Goal: Task Accomplishment & Management: Use online tool/utility

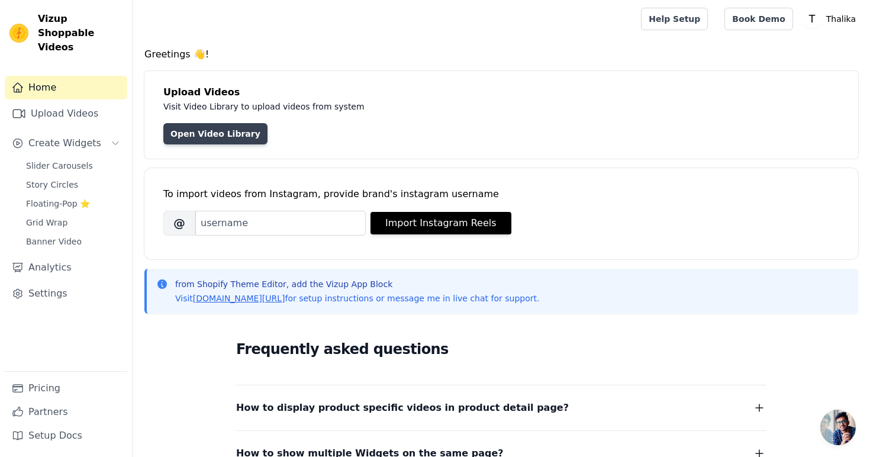
click at [212, 130] on link "Open Video Library" at bounding box center [215, 133] width 104 height 21
click at [201, 137] on link "Open Video Library" at bounding box center [215, 133] width 104 height 21
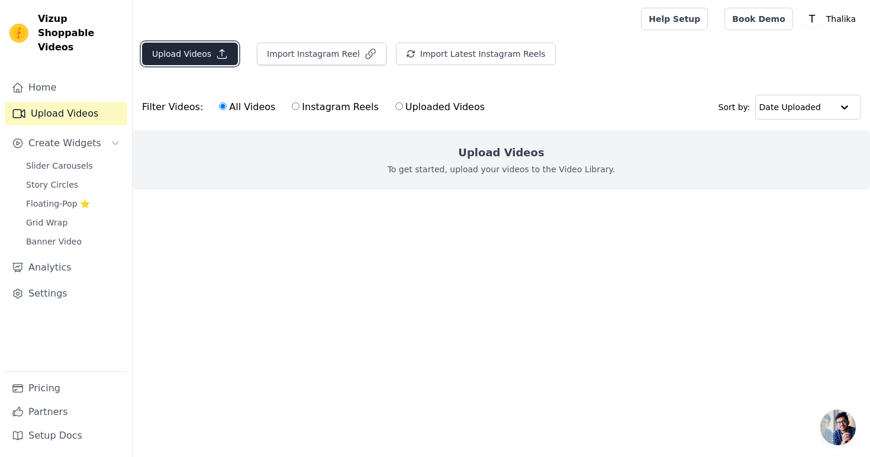
click at [192, 51] on button "Upload Videos" at bounding box center [190, 54] width 96 height 22
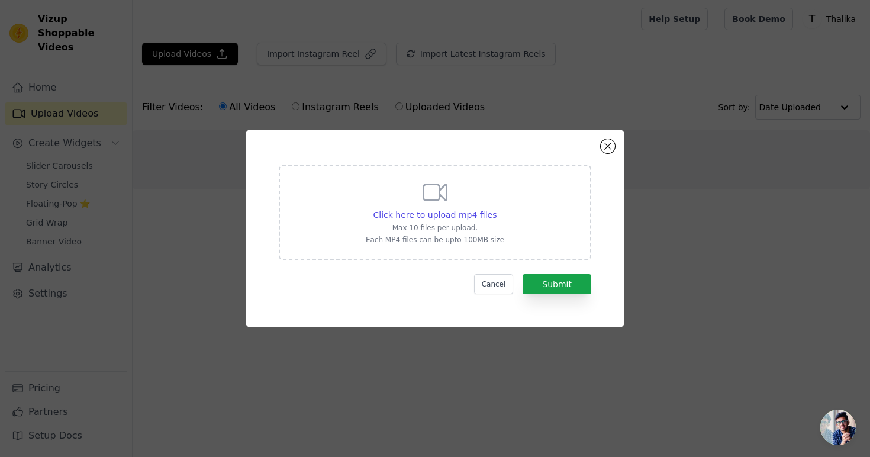
click at [492, 169] on div "Click here to upload mp4 files Max 10 files per upload. Each MP4 files can be u…" at bounding box center [435, 212] width 312 height 95
click at [496, 208] on input "Click here to upload mp4 files Max 10 files per upload. Each MP4 files can be u…" at bounding box center [496, 208] width 1 height 1
type input "C:\fakepath\Palaharapetti.mp4"
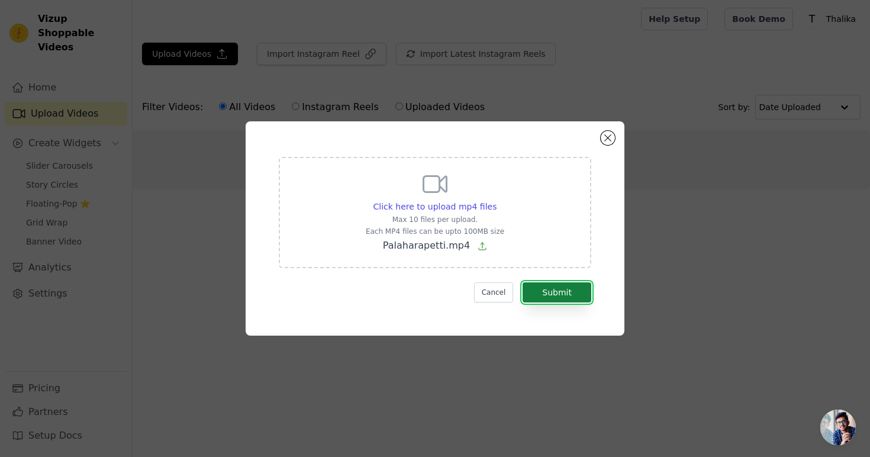
click at [567, 295] on button "Submit" at bounding box center [556, 292] width 69 height 20
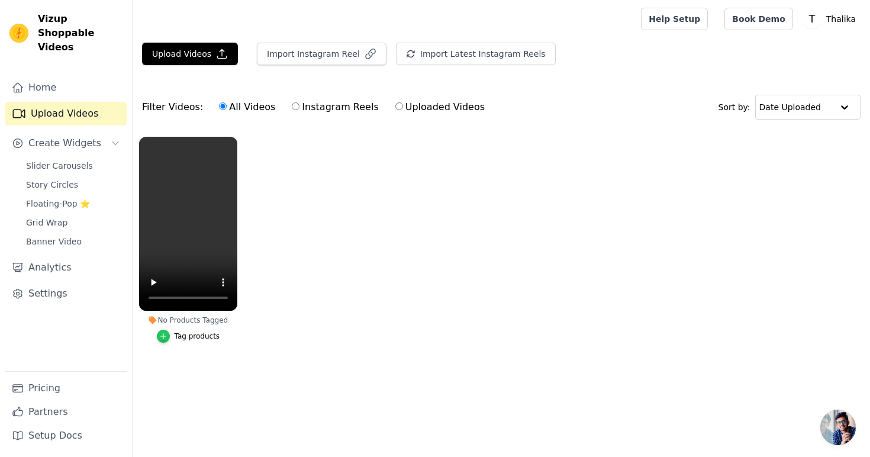
click at [163, 339] on icon "button" at bounding box center [162, 336] width 5 height 5
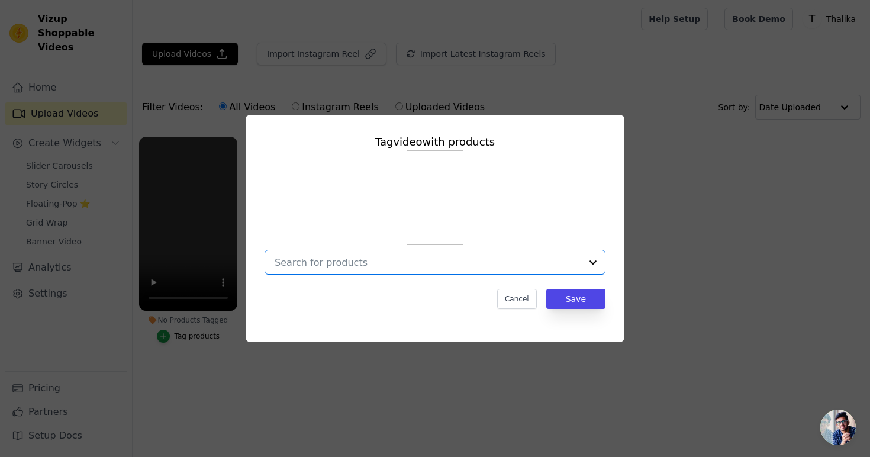
click at [384, 265] on input "No Products Tagged Tag video with products Option undefined, selected. Select i…" at bounding box center [428, 262] width 307 height 11
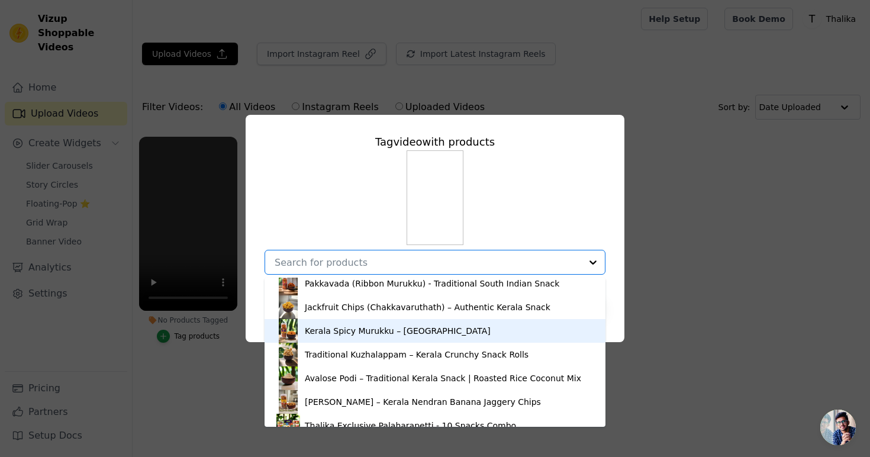
scroll to position [40, 0]
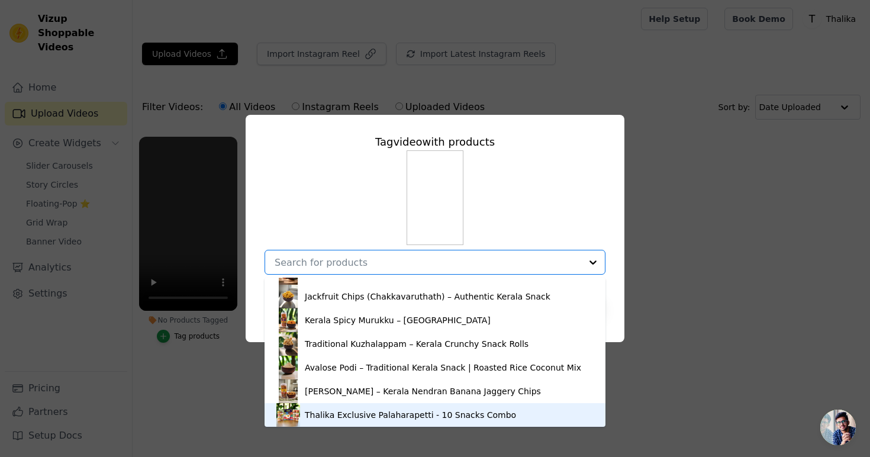
click at [353, 414] on div "Thalika Exclusive Palaharapetti - 10 Snacks Combo" at bounding box center [410, 415] width 211 height 12
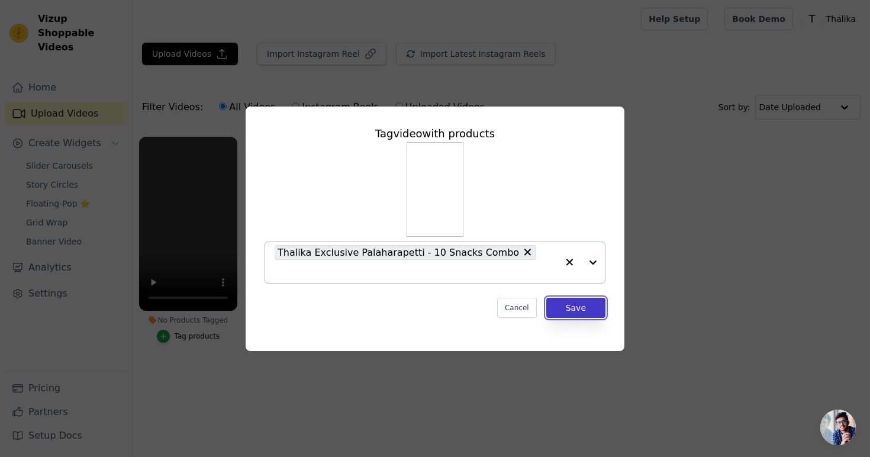
click at [573, 298] on button "Save" at bounding box center [575, 308] width 59 height 20
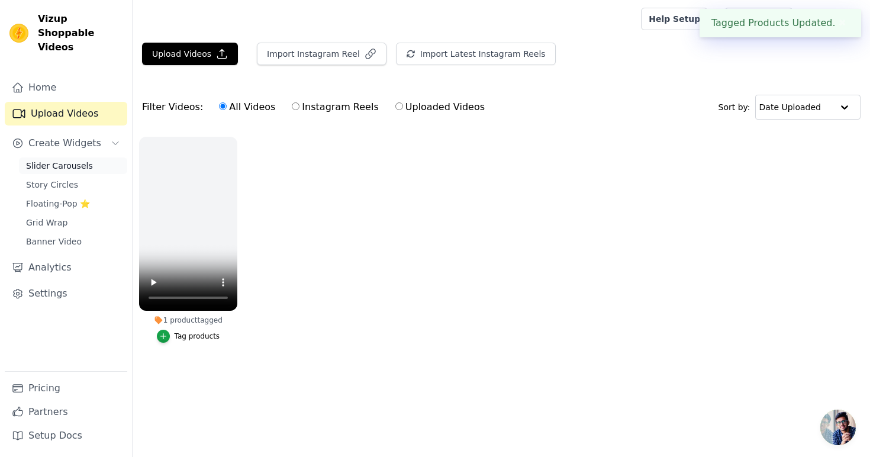
click at [69, 160] on span "Slider Carousels" at bounding box center [59, 166] width 67 height 12
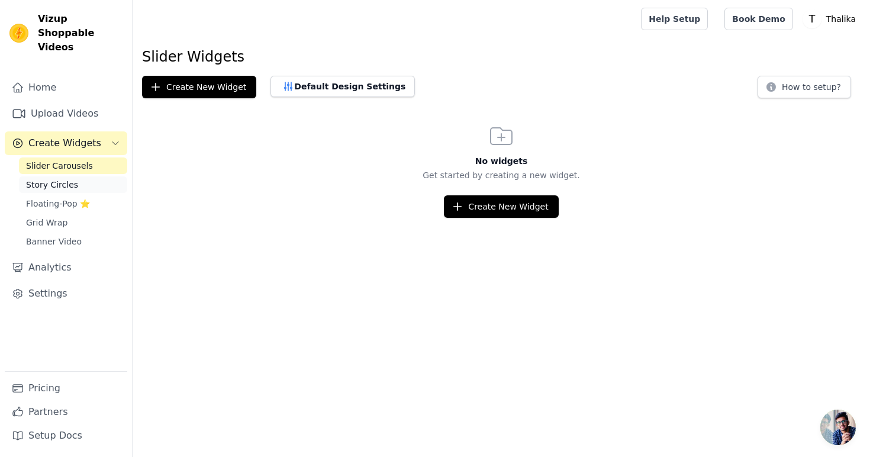
click at [61, 179] on span "Story Circles" at bounding box center [52, 185] width 52 height 12
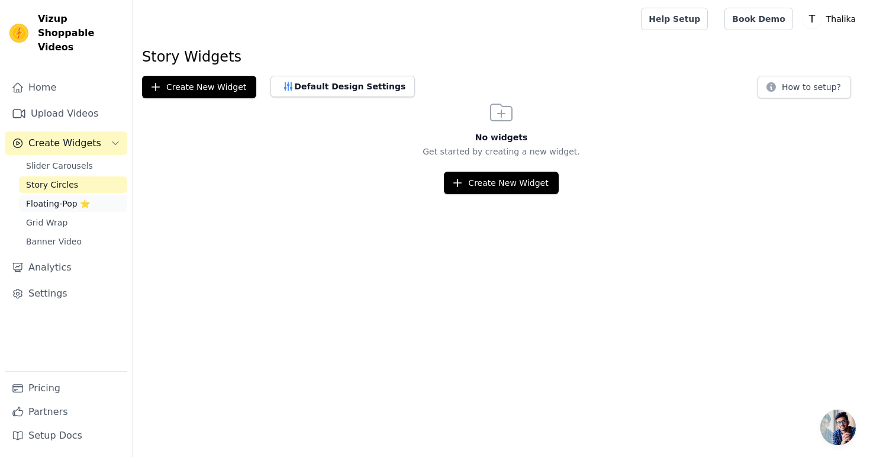
click at [59, 198] on span "Floating-Pop ⭐" at bounding box center [58, 204] width 64 height 12
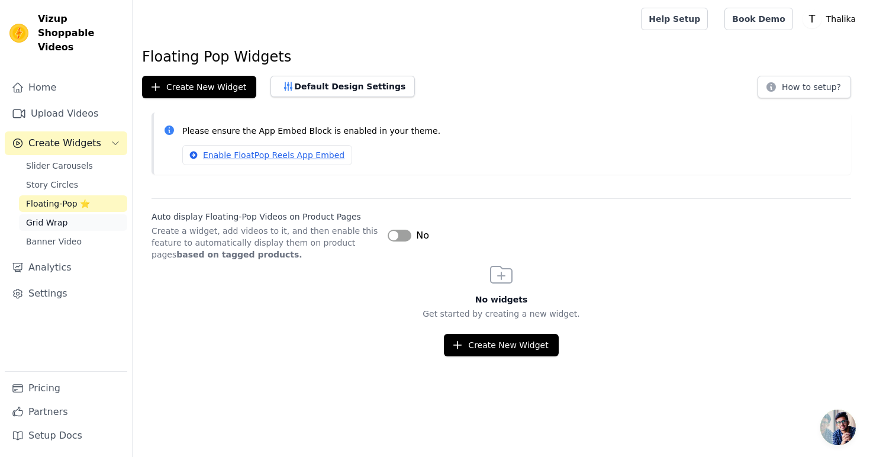
click at [63, 217] on span "Grid Wrap" at bounding box center [46, 223] width 41 height 12
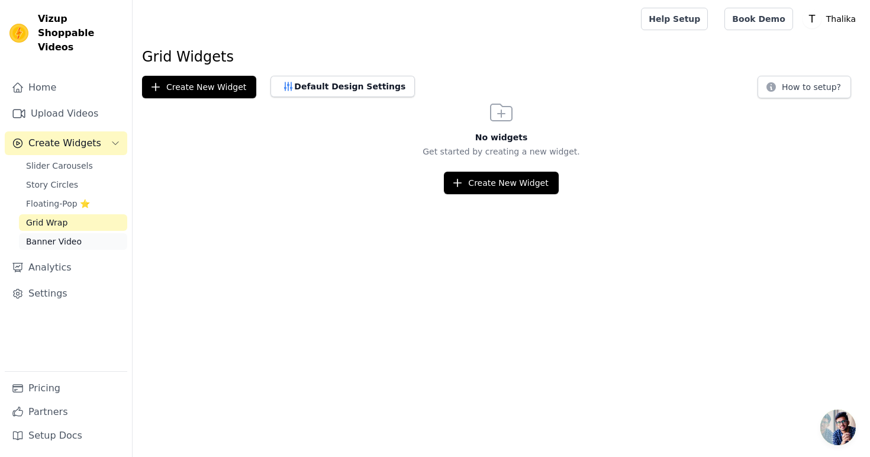
click at [61, 236] on span "Banner Video" at bounding box center [54, 242] width 56 height 12
click at [64, 76] on link "Home" at bounding box center [66, 88] width 122 height 24
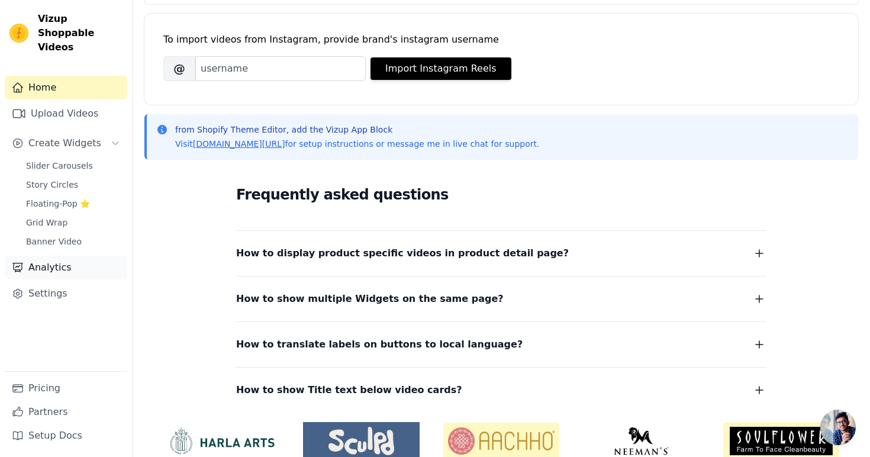
scroll to position [207, 0]
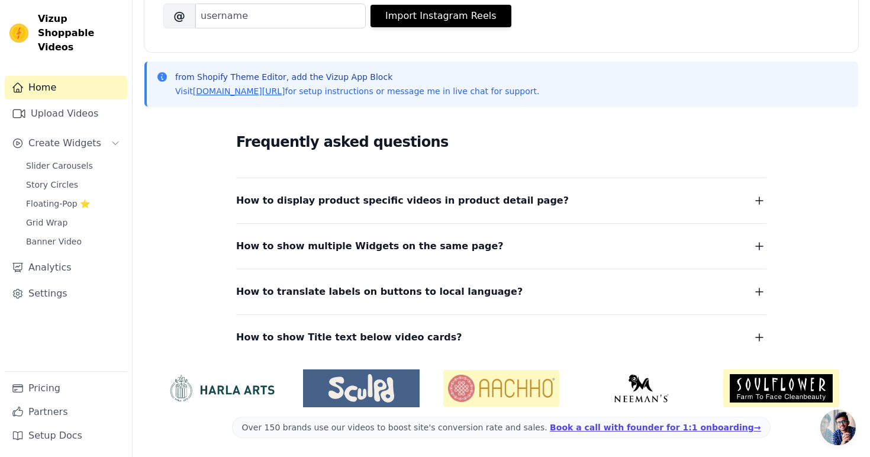
click at [359, 196] on span "How to display product specific videos in product detail page?" at bounding box center [402, 200] width 333 height 17
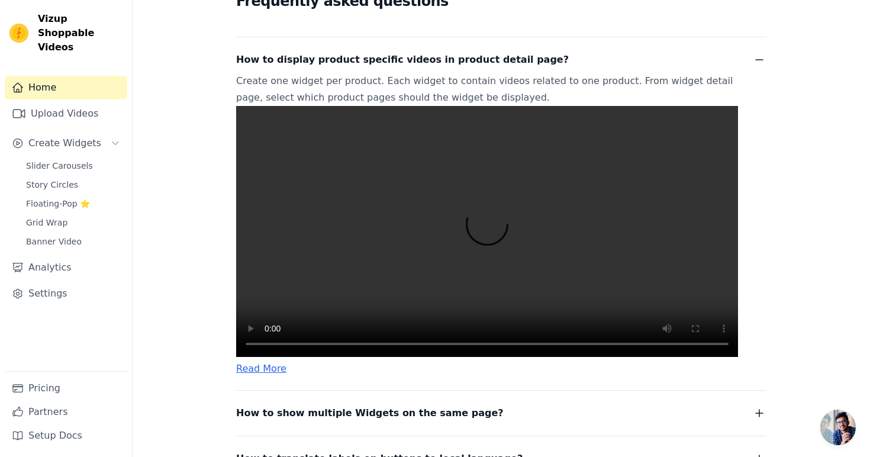
scroll to position [357, 0]
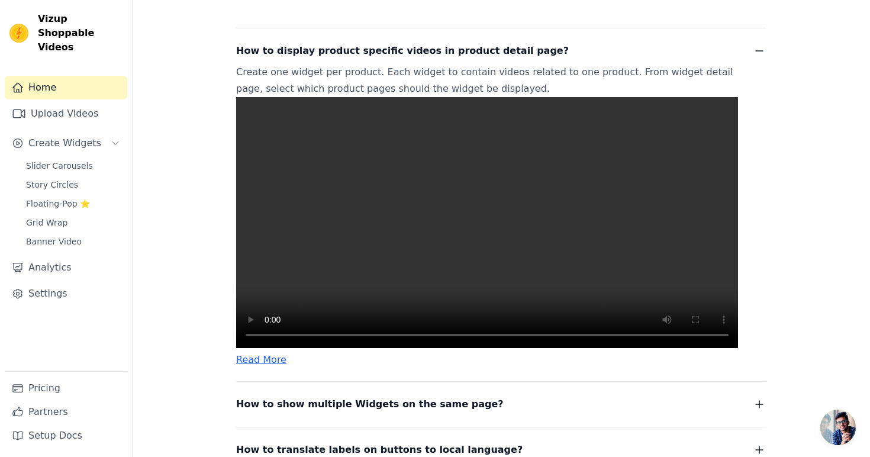
click at [310, 233] on video at bounding box center [487, 222] width 502 height 251
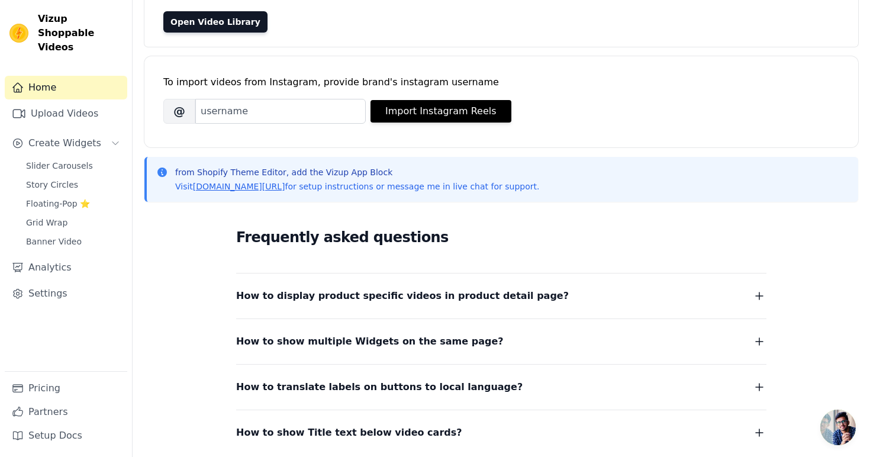
scroll to position [0, 0]
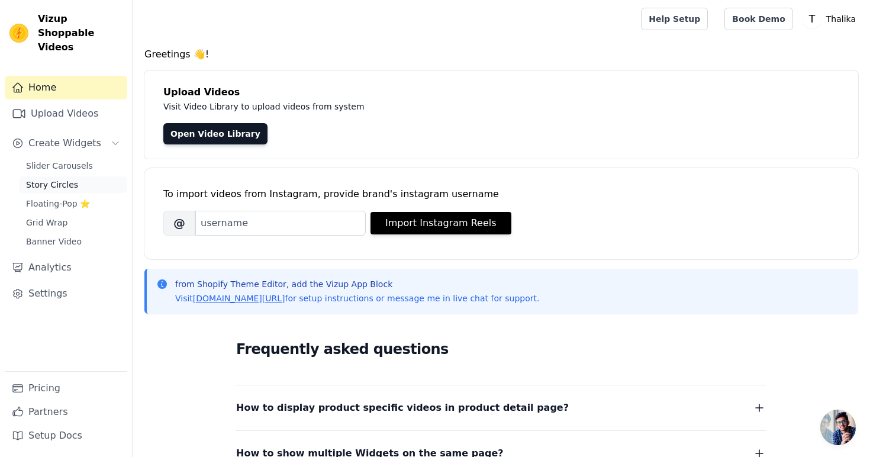
click at [51, 179] on span "Story Circles" at bounding box center [52, 185] width 52 height 12
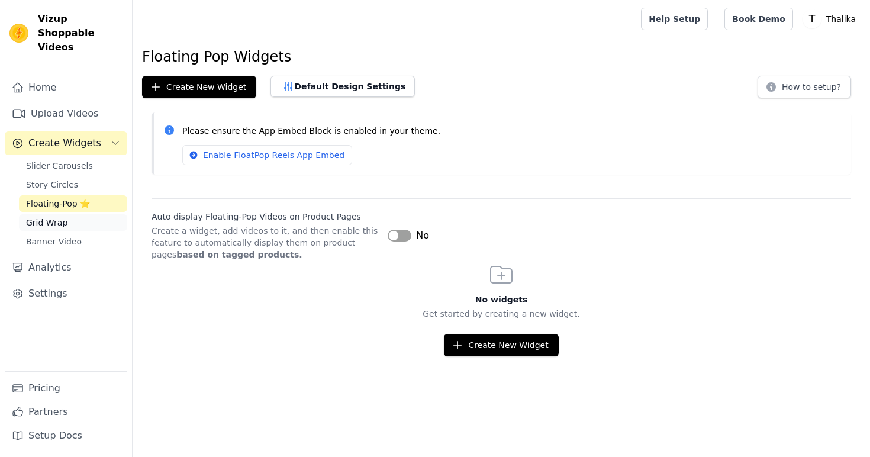
click at [48, 217] on span "Grid Wrap" at bounding box center [46, 223] width 41 height 12
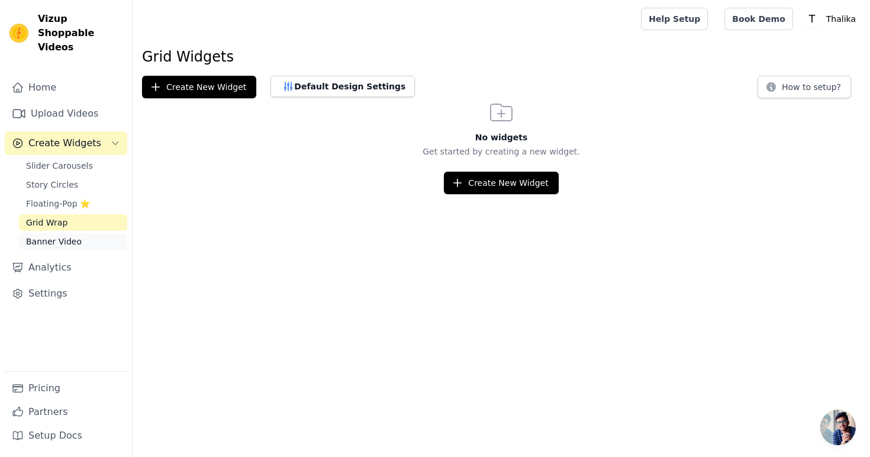
click at [47, 236] on span "Banner Video" at bounding box center [54, 242] width 56 height 12
click at [329, 91] on button "Default Design Settings" at bounding box center [342, 86] width 144 height 21
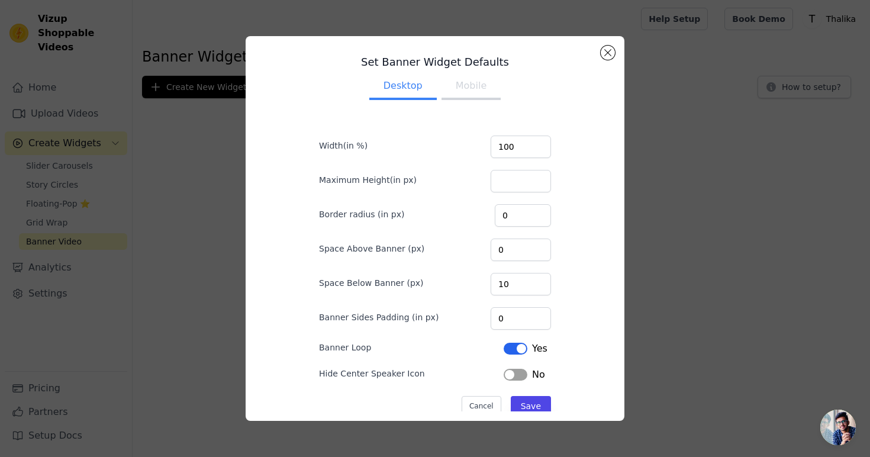
click at [493, 85] on button "Mobile" at bounding box center [470, 87] width 59 height 26
click at [410, 93] on button "Desktop" at bounding box center [402, 87] width 67 height 26
click at [605, 61] on div "Set Banner Widget Defaults Desktop Mobile Width(in %) 100 Maximum Height(in px)…" at bounding box center [435, 229] width 360 height 366
click at [615, 54] on div "Set Banner Widget Defaults Desktop Mobile Width(in %) 100 Maximum Height(in px)…" at bounding box center [435, 228] width 379 height 385
click at [606, 55] on button "Close modal" at bounding box center [608, 53] width 14 height 14
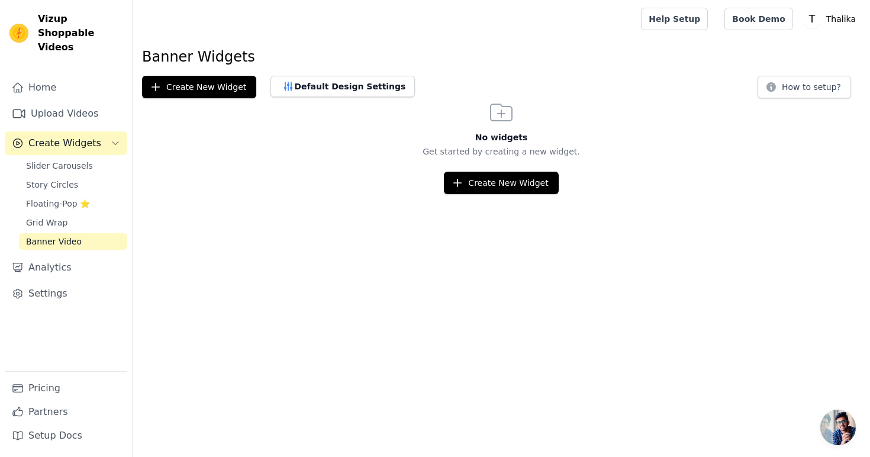
click at [476, 194] on html "Vizup Shoppable Videos Home Upload Videos Create Widgets Slider Carousels Story…" at bounding box center [435, 97] width 870 height 194
click at [483, 186] on button "Create New Widget" at bounding box center [501, 183] width 114 height 22
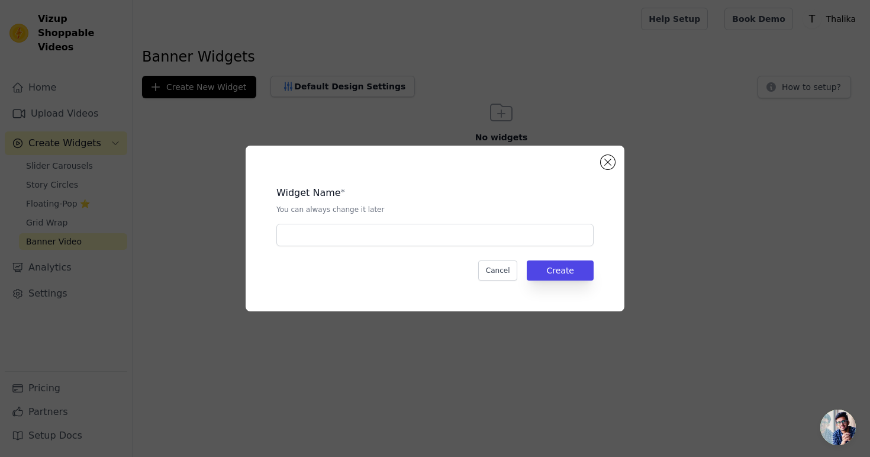
click at [377, 247] on div "Widget Name * You can always change it later Cancel Create" at bounding box center [434, 228] width 341 height 128
click at [385, 234] on input "text" at bounding box center [434, 235] width 317 height 22
type input "1"
click at [547, 273] on button "Create" at bounding box center [560, 270] width 67 height 20
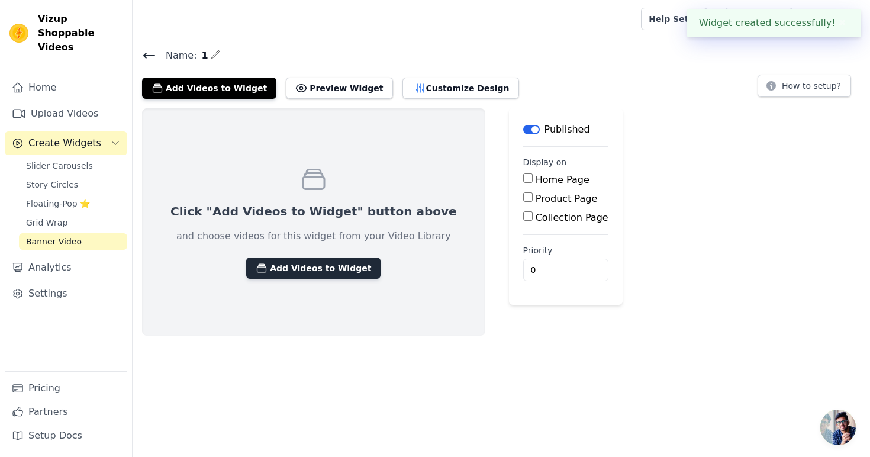
click at [282, 272] on button "Add Videos to Widget" at bounding box center [313, 267] width 134 height 21
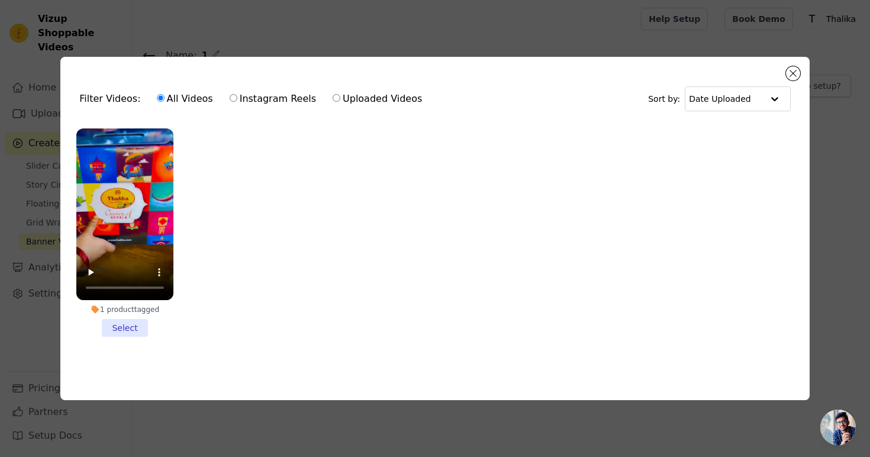
click at [133, 330] on li "1 product tagged Select" at bounding box center [124, 232] width 97 height 209
click at [0, 0] on input "1 product tagged Select" at bounding box center [0, 0] width 0 height 0
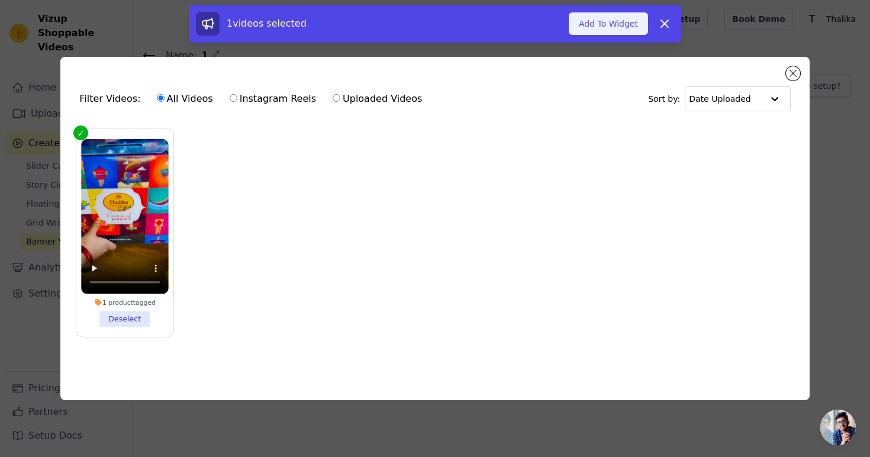
click at [599, 22] on button "Add To Widget" at bounding box center [608, 23] width 79 height 22
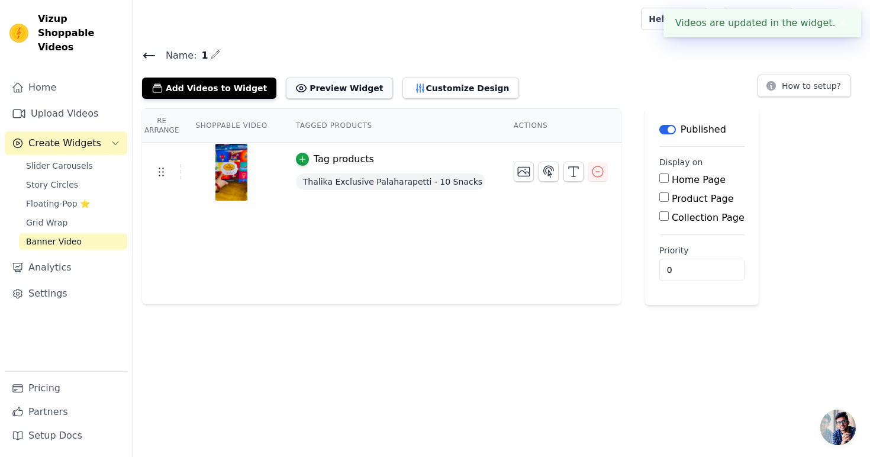
click at [333, 82] on button "Preview Widget" at bounding box center [339, 88] width 107 height 21
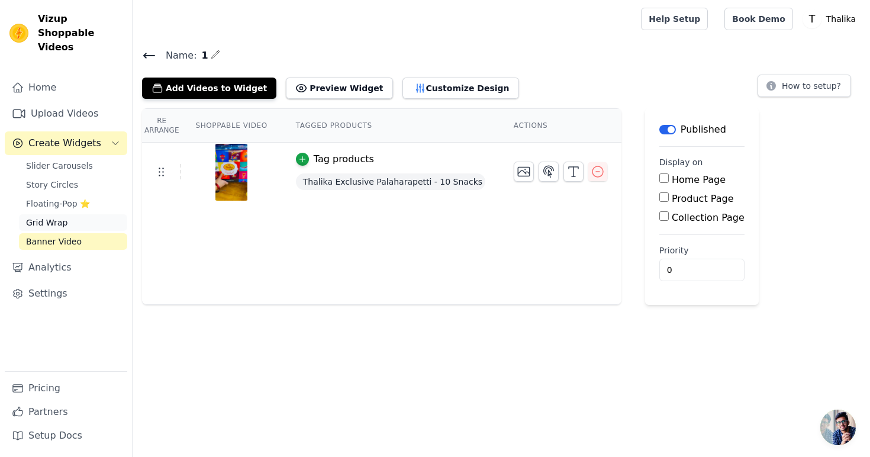
click at [57, 217] on span "Grid Wrap" at bounding box center [46, 223] width 41 height 12
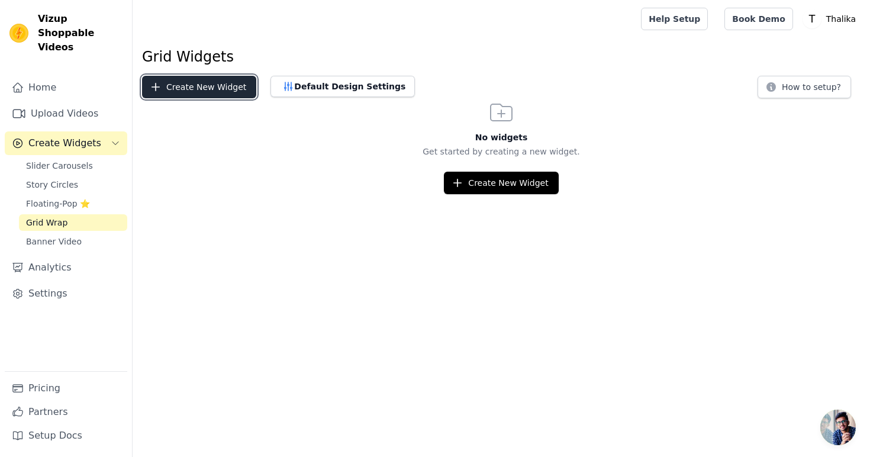
click at [194, 79] on button "Create New Widget" at bounding box center [199, 87] width 114 height 22
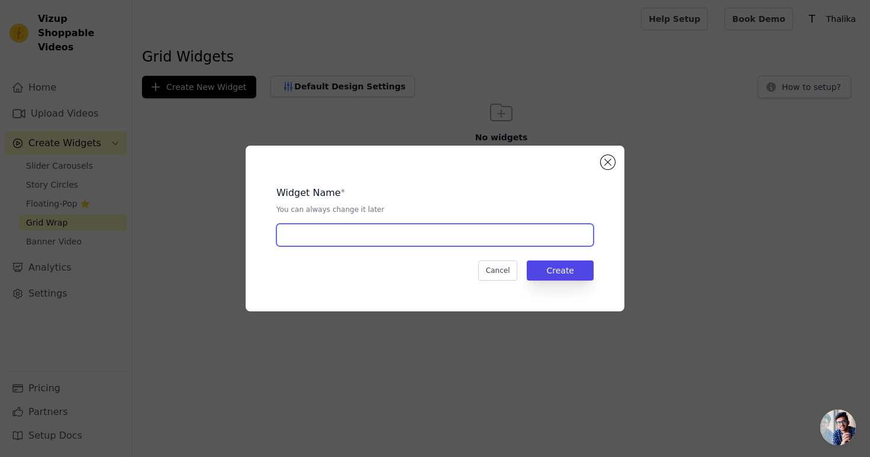
click at [412, 235] on input "text" at bounding box center [434, 235] width 317 height 22
type input "1"
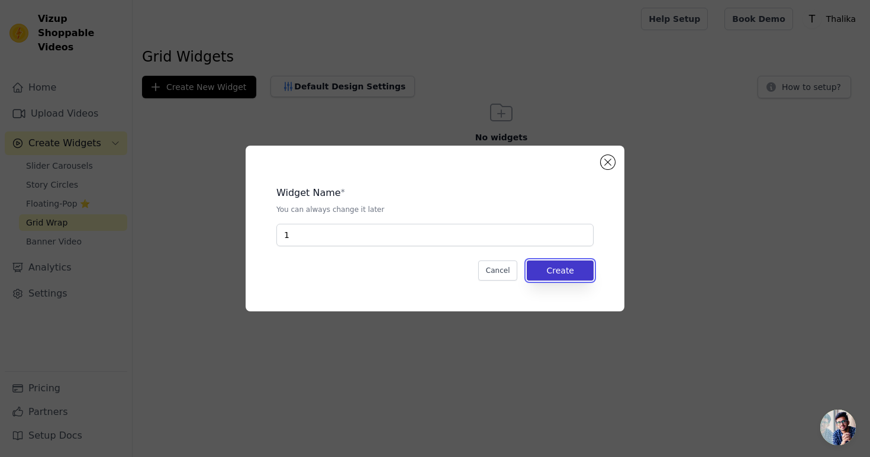
click at [548, 275] on button "Create" at bounding box center [560, 270] width 67 height 20
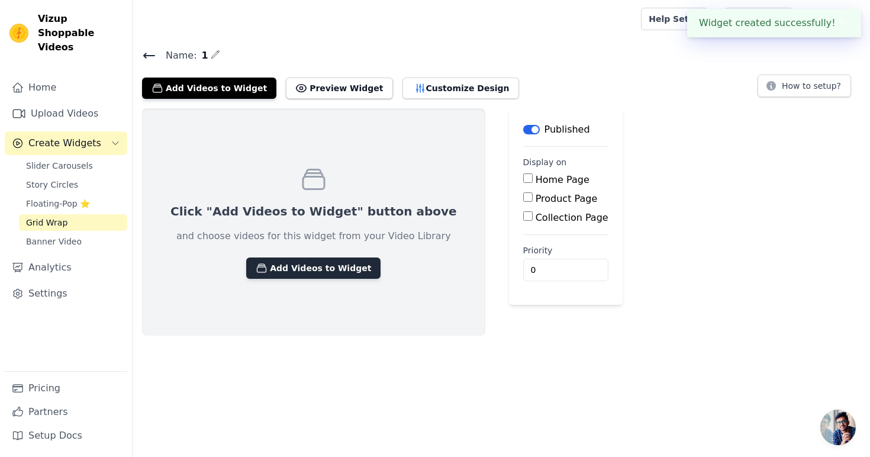
click at [289, 274] on button "Add Videos to Widget" at bounding box center [313, 267] width 134 height 21
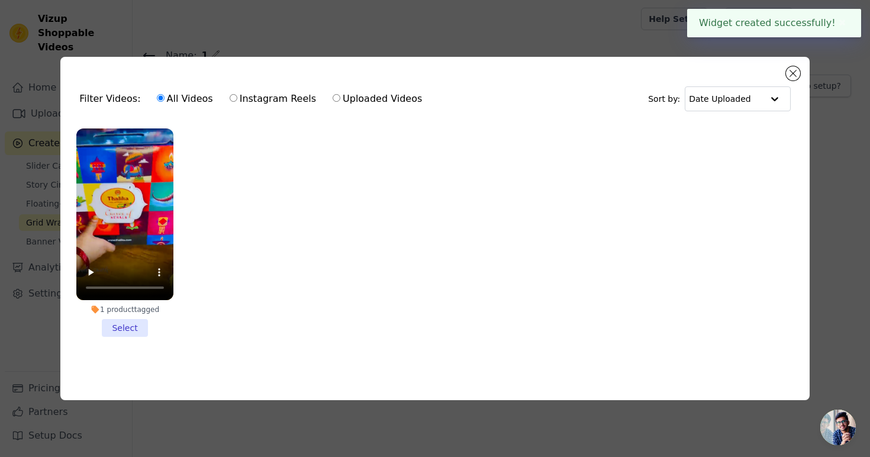
click at [128, 327] on li "1 product tagged Select" at bounding box center [124, 232] width 97 height 209
click at [0, 0] on input "1 product tagged Select" at bounding box center [0, 0] width 0 height 0
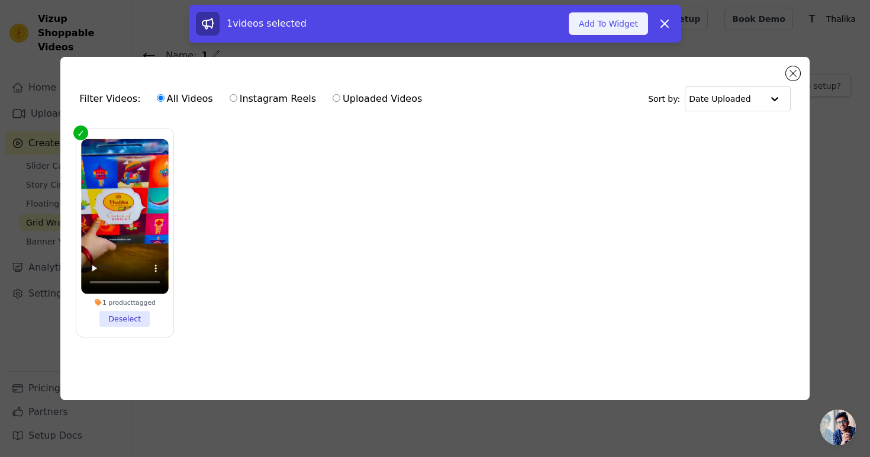
click at [626, 31] on button "Add To Widget" at bounding box center [608, 23] width 79 height 22
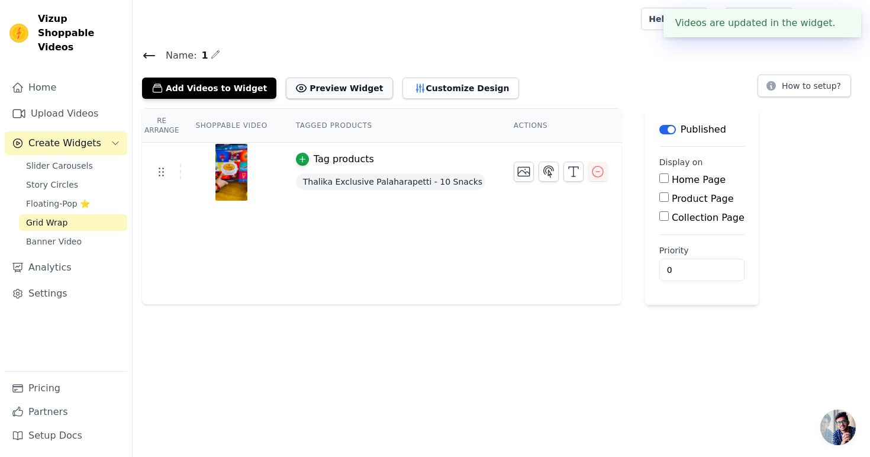
click at [346, 86] on button "Preview Widget" at bounding box center [339, 88] width 107 height 21
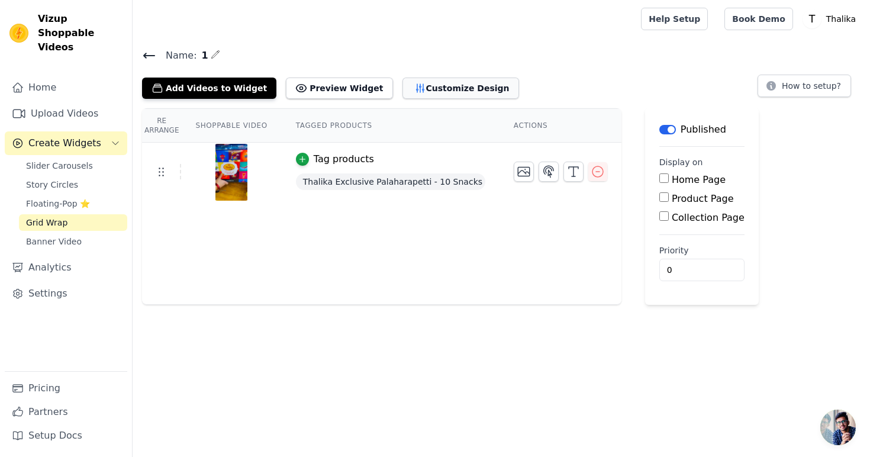
click at [404, 93] on button "Customize Design" at bounding box center [460, 88] width 117 height 21
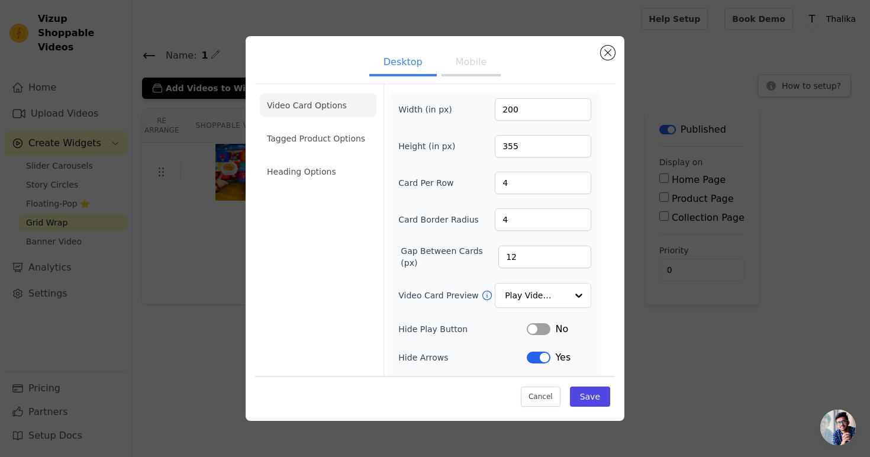
click at [462, 73] on button "Mobile" at bounding box center [470, 63] width 59 height 26
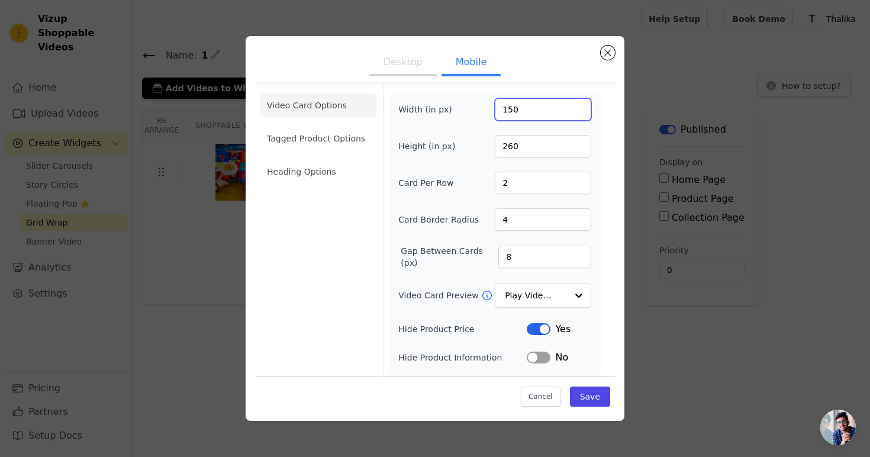
drag, startPoint x: 510, startPoint y: 108, endPoint x: 488, endPoint y: 108, distance: 21.9
click at [488, 108] on div "Width (in px) 150" at bounding box center [494, 109] width 193 height 22
type input "300"
click at [492, 129] on div "Width (in px) 300 Height (in px) 260 Card Per Row 2 Card Border Radius 4 Gap Be…" at bounding box center [494, 288] width 193 height 380
click at [523, 181] on input "2" at bounding box center [543, 183] width 96 height 22
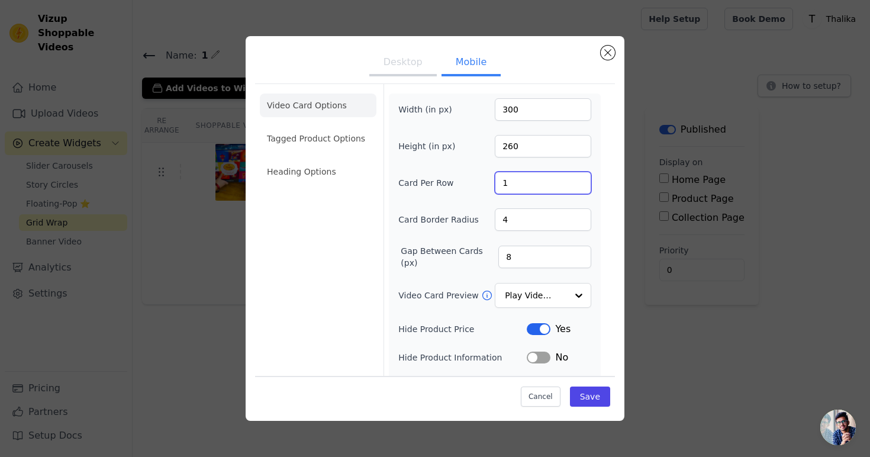
type input "1"
click at [601, 208] on form "Width (in px) 300 Height (in px) 260 Card Per Row 1 Card Border Radius 4 Gap Be…" at bounding box center [494, 286] width 222 height 404
click at [536, 226] on input "4" at bounding box center [543, 219] width 96 height 22
type input "10"
click at [610, 247] on div "Video Card Options Tagged Product Options Heading Options Width (in px) 300 Hei…" at bounding box center [435, 285] width 360 height 404
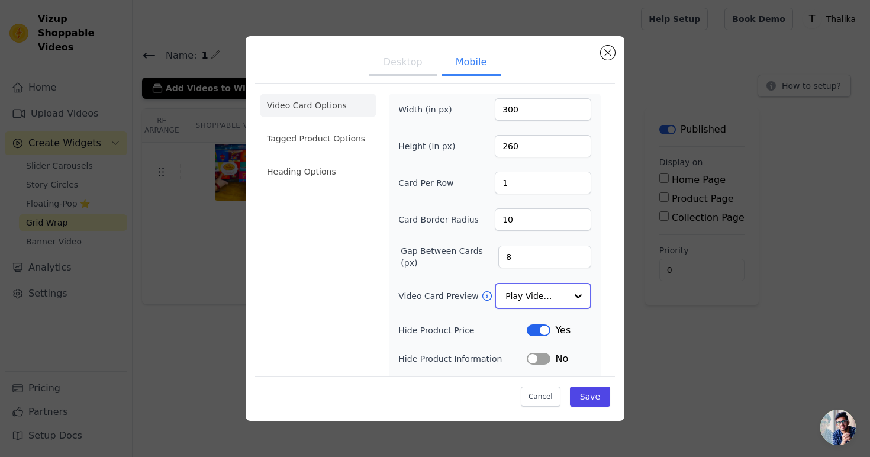
click at [562, 293] on input "Video Card Preview" at bounding box center [535, 296] width 61 height 24
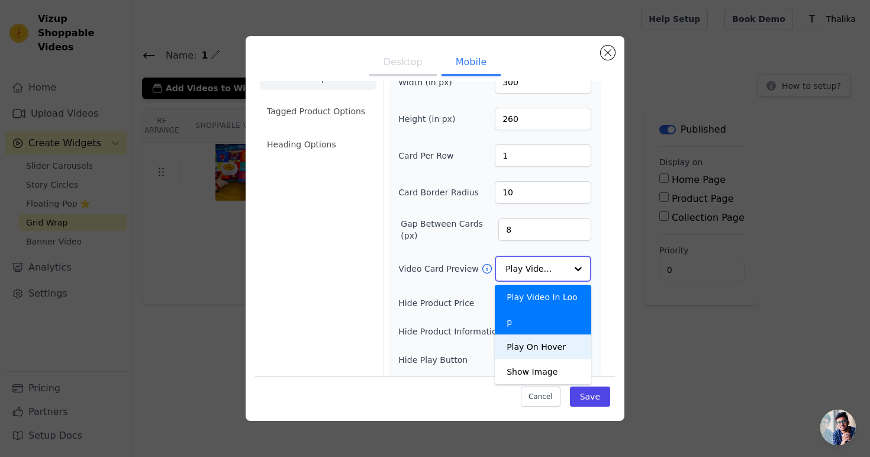
scroll to position [28, 0]
click at [553, 334] on div "Play On Hover" at bounding box center [543, 346] width 96 height 25
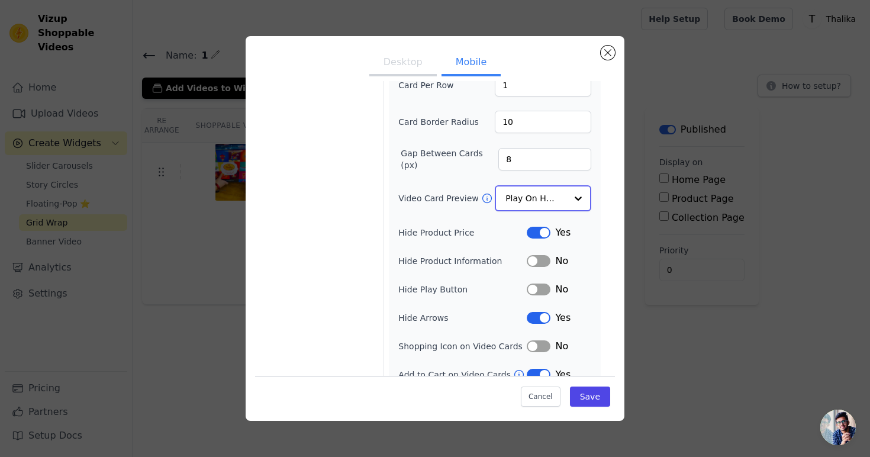
scroll to position [99, 0]
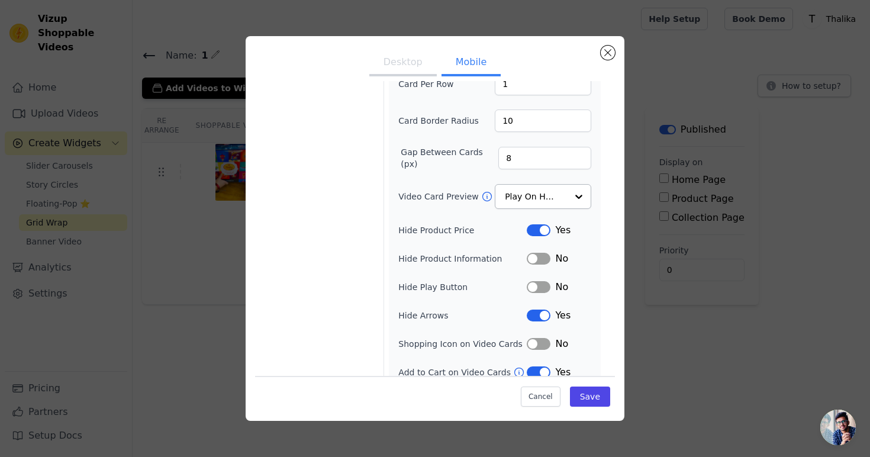
click at [542, 233] on button "Label" at bounding box center [539, 230] width 24 height 12
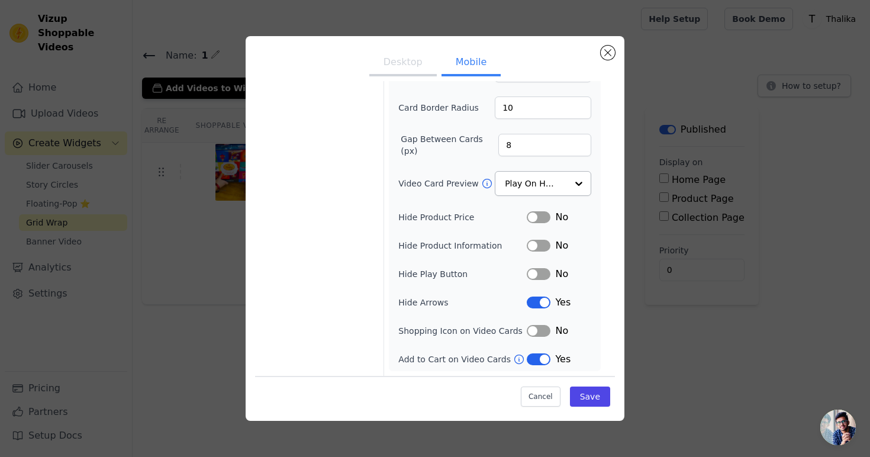
scroll to position [0, 0]
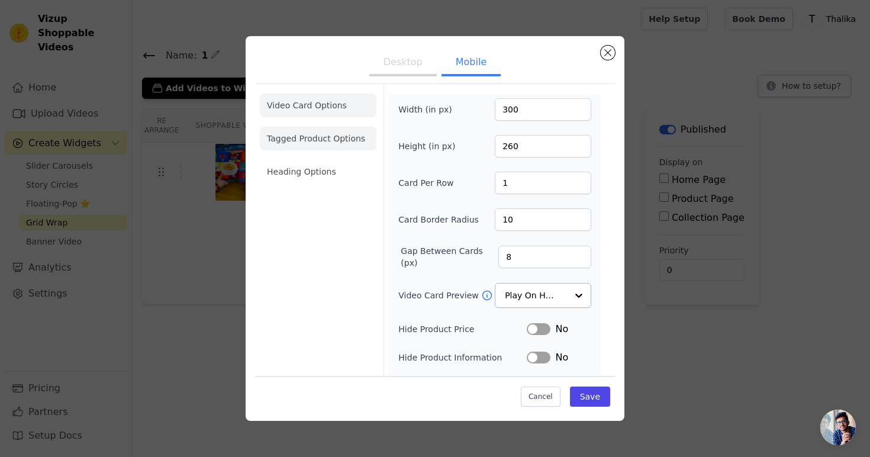
click at [308, 136] on li "Tagged Product Options" at bounding box center [318, 139] width 117 height 24
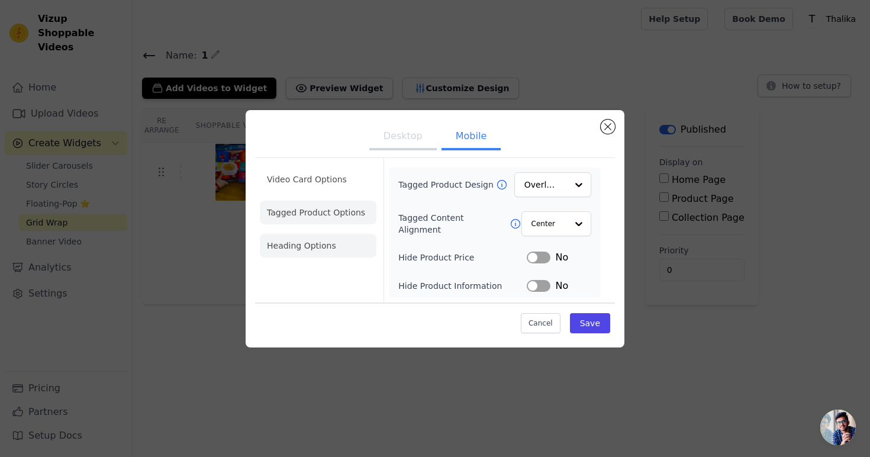
click at [360, 238] on li "Heading Options" at bounding box center [318, 246] width 117 height 24
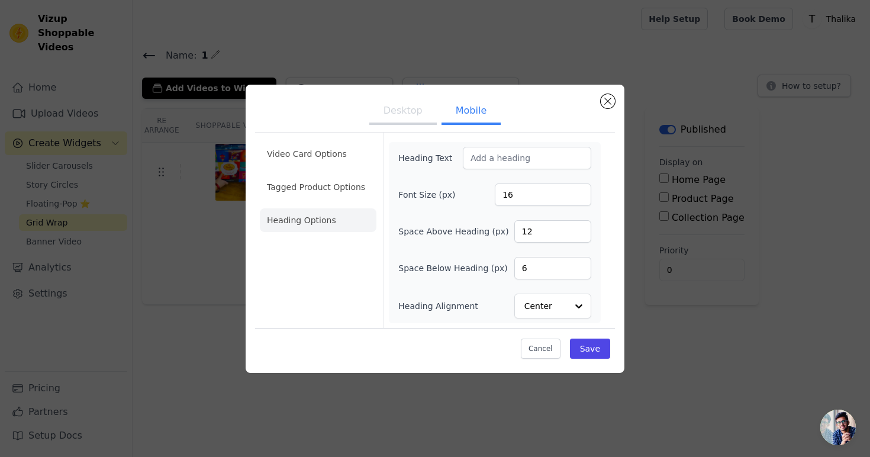
click at [354, 211] on li "Heading Options" at bounding box center [318, 220] width 117 height 24
click at [354, 186] on li "Tagged Product Options" at bounding box center [318, 187] width 117 height 24
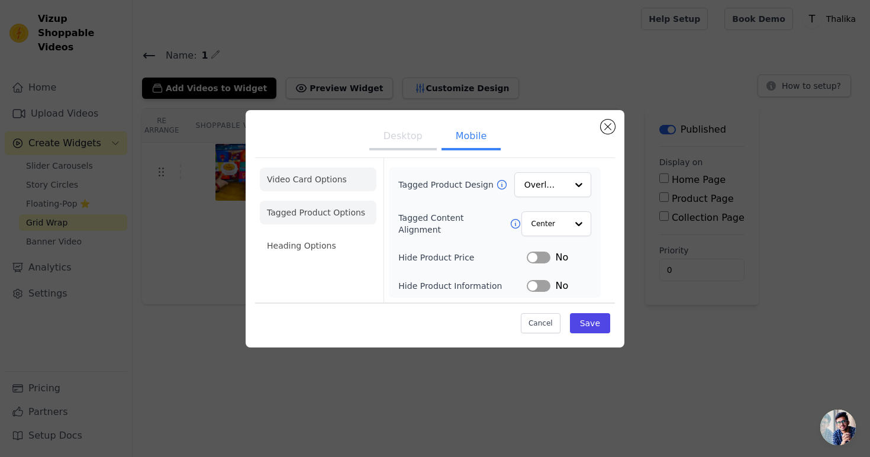
click at [342, 201] on li "Video Card Options" at bounding box center [318, 213] width 117 height 24
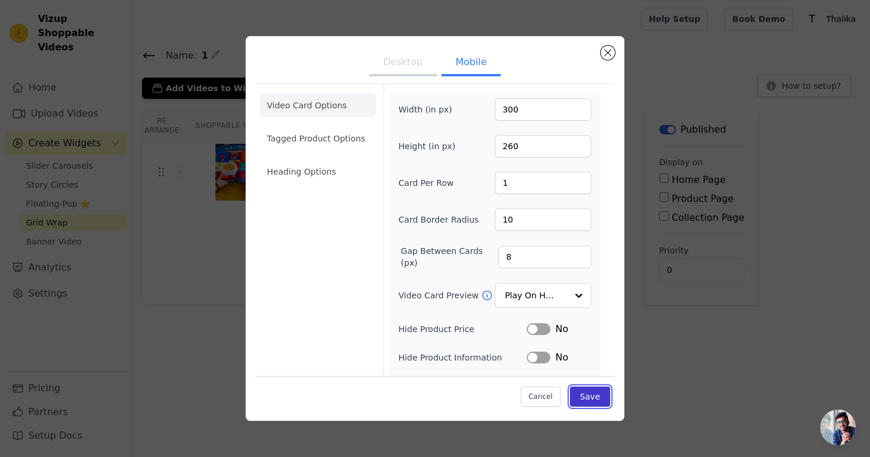
click at [592, 392] on button "Save" at bounding box center [590, 396] width 40 height 20
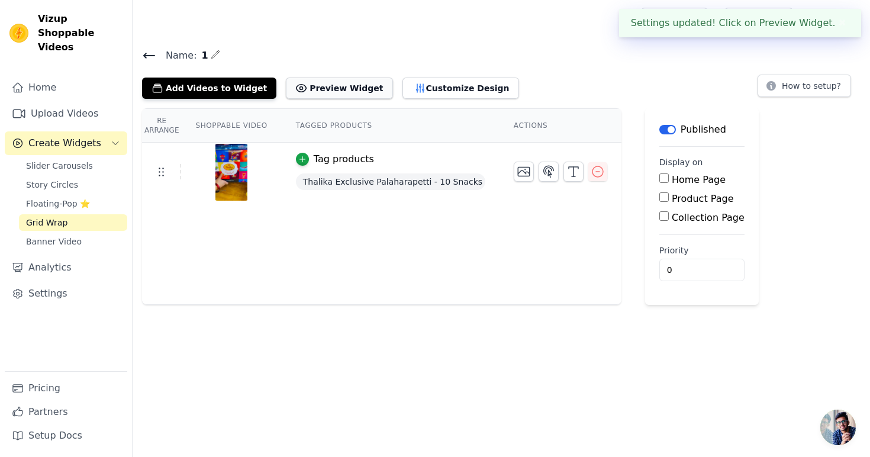
click at [307, 92] on button "Preview Widget" at bounding box center [339, 88] width 107 height 21
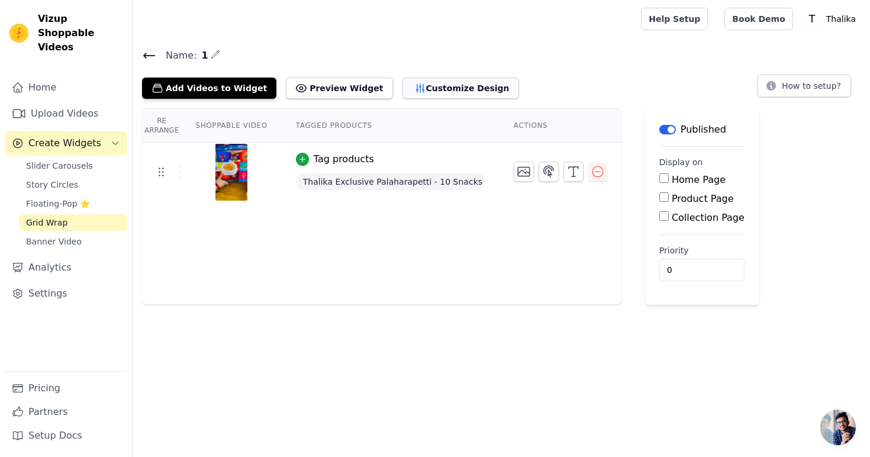
click at [404, 85] on button "Customize Design" at bounding box center [460, 88] width 117 height 21
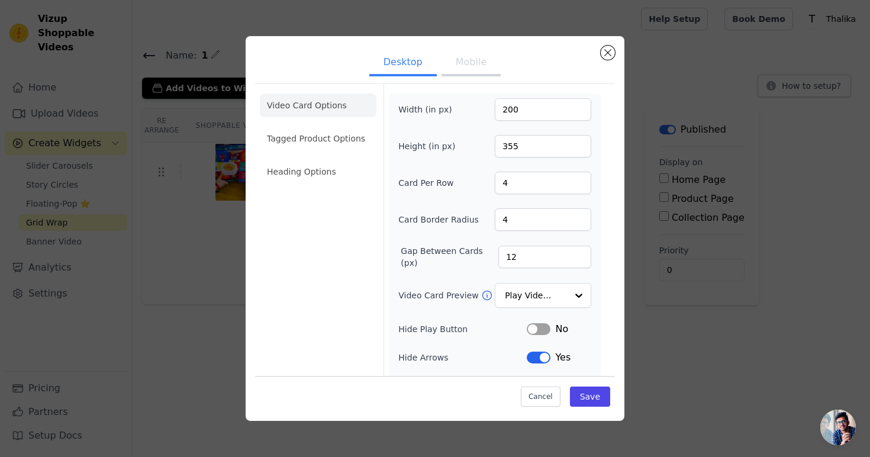
click at [453, 66] on button "Mobile" at bounding box center [470, 63] width 59 height 26
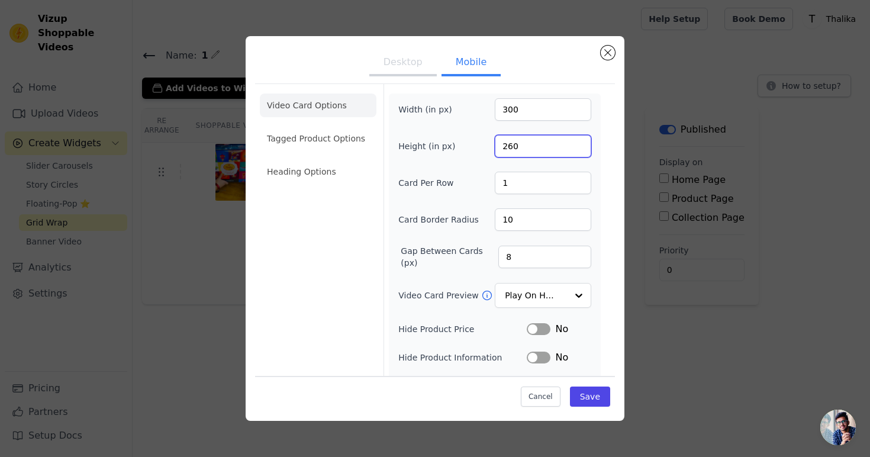
click at [508, 149] on input "260" at bounding box center [543, 146] width 96 height 22
type input "560"
click at [583, 393] on button "Save" at bounding box center [590, 396] width 40 height 20
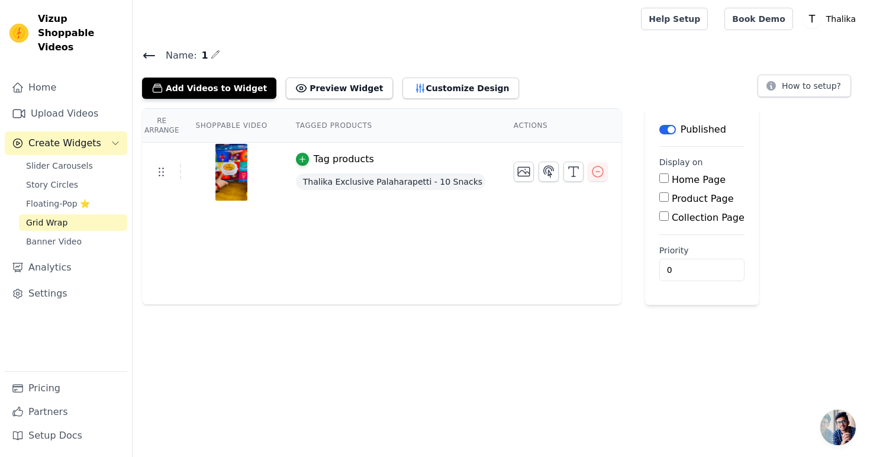
click at [664, 179] on input "Home Page" at bounding box center [663, 177] width 9 height 9
checkbox input "true"
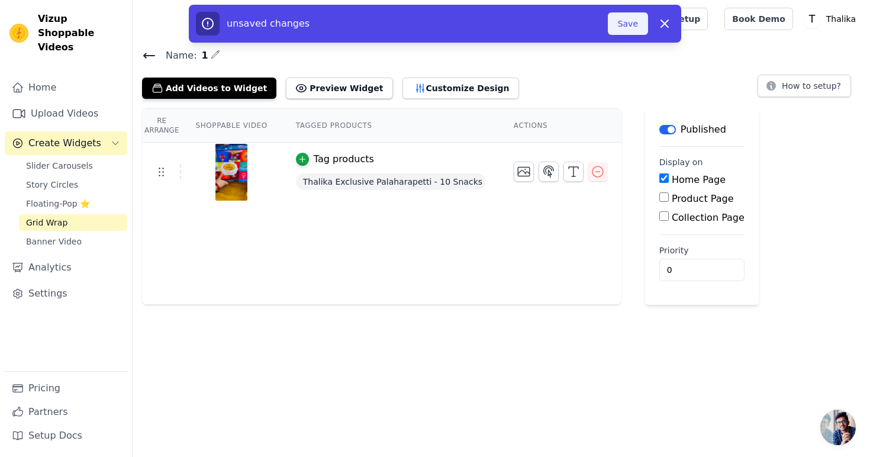
click at [627, 28] on button "Save" at bounding box center [628, 23] width 40 height 22
